Goal: Task Accomplishment & Management: Complete application form

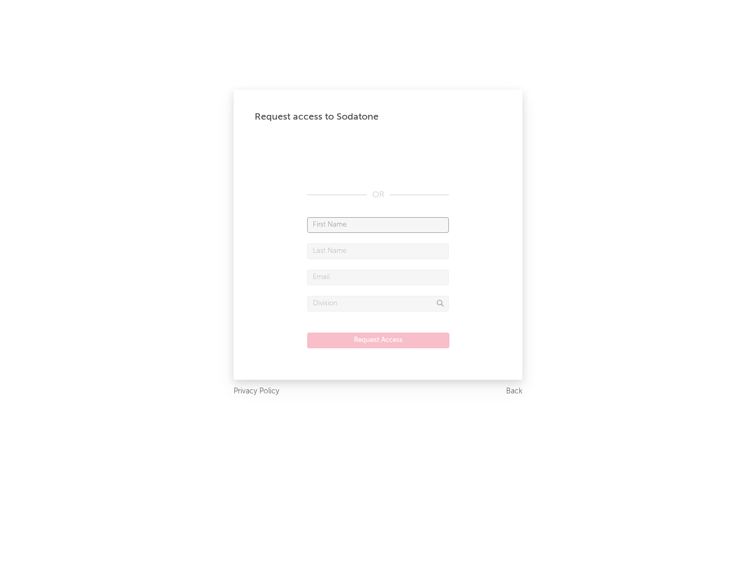
click at [378, 225] on input "text" at bounding box center [378, 225] width 142 height 16
type input "[PERSON_NAME]"
click at [378, 251] on input "text" at bounding box center [378, 251] width 142 height 16
type input "[PERSON_NAME]"
click at [378, 277] on input "text" at bounding box center [378, 278] width 142 height 16
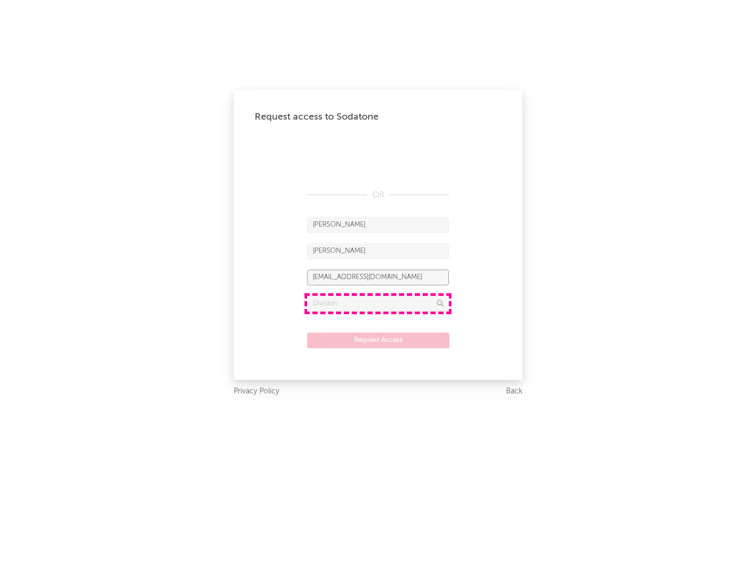
type input "[EMAIL_ADDRESS][DOMAIN_NAME]"
click at [378, 303] on input "text" at bounding box center [378, 304] width 142 height 16
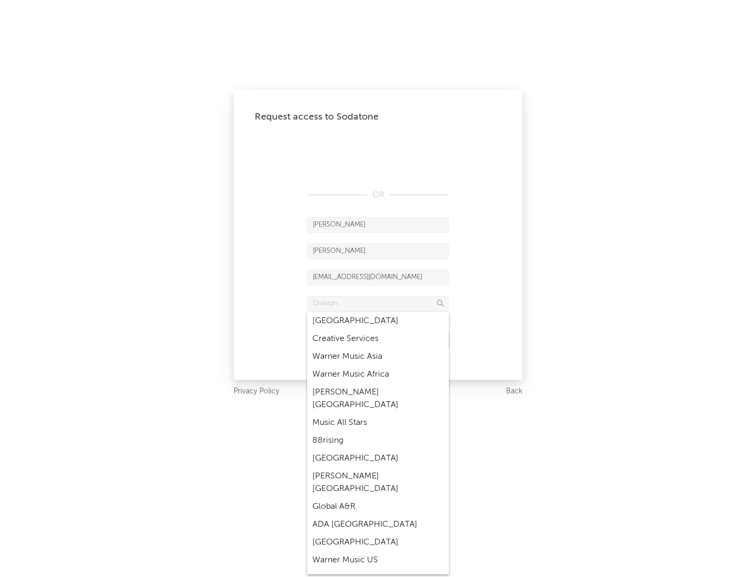
click at [378, 414] on div "Music All Stars" at bounding box center [378, 423] width 142 height 18
type input "Music All Stars"
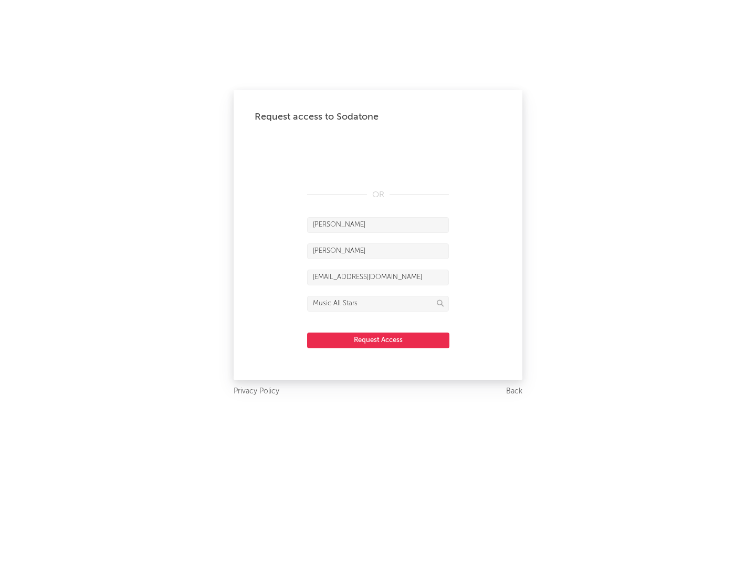
click at [378, 340] on button "Request Access" at bounding box center [378, 341] width 142 height 16
